Goal: Information Seeking & Learning: Learn about a topic

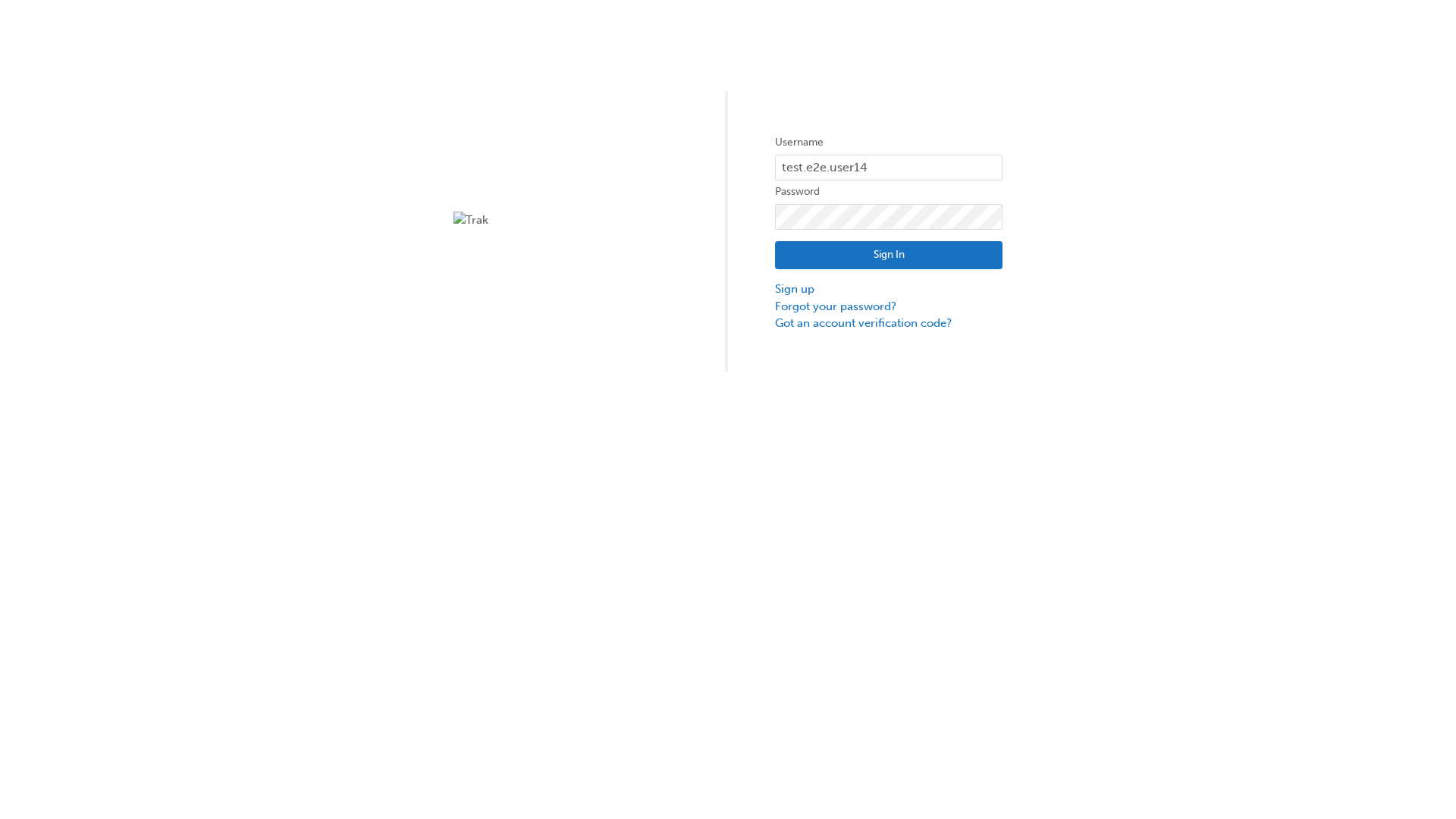
type input "test.e2e.user14"
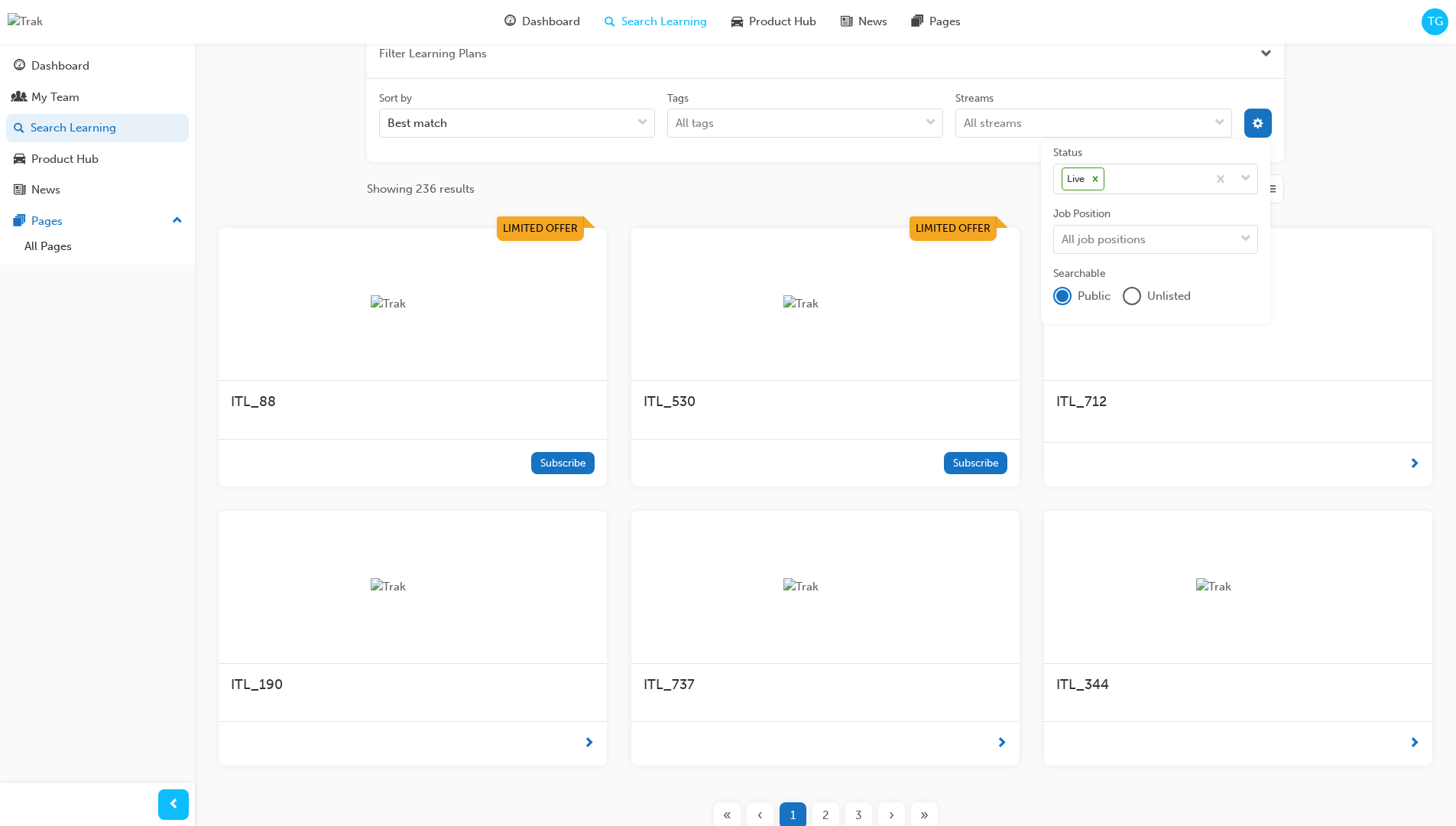
scroll to position [275, 0]
